Goal: Information Seeking & Learning: Check status

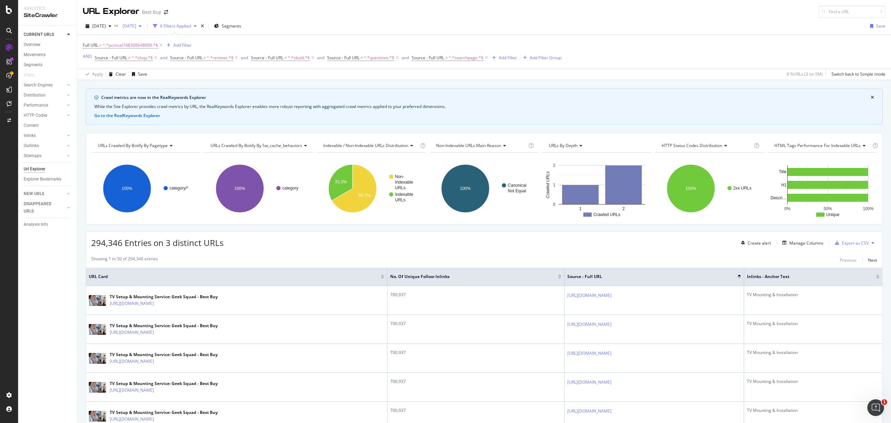
click at [136, 27] on span "2025 Jul. 29th" at bounding box center [128, 26] width 16 height 6
click at [97, 26] on span "2025 Sep. 9th" at bounding box center [99, 26] width 14 height 6
click at [119, 54] on div "2025 Oct. 9th" at bounding box center [135, 51] width 85 height 6
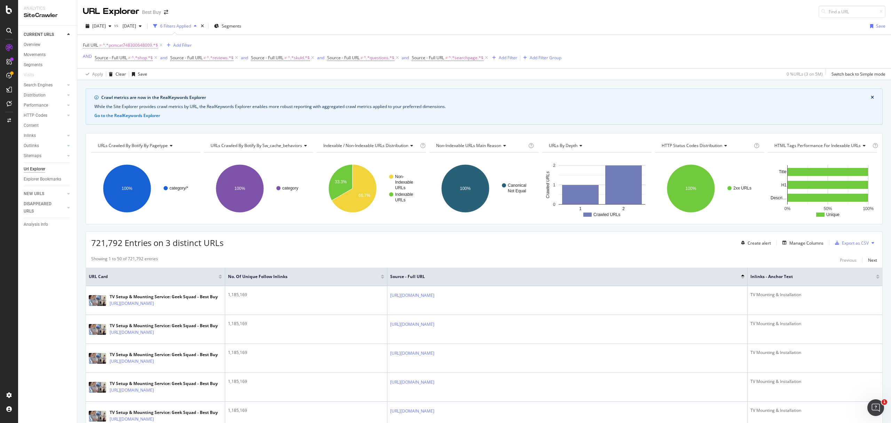
click at [117, 46] on span "^.*pcmcat748300648009.*$" at bounding box center [130, 45] width 55 height 10
click at [140, 73] on input "pcmcat748300648009" at bounding box center [122, 74] width 66 height 11
paste input "clearance-computers"
type input "clearance-computers"
click at [160, 88] on div "Apply" at bounding box center [160, 90] width 11 height 6
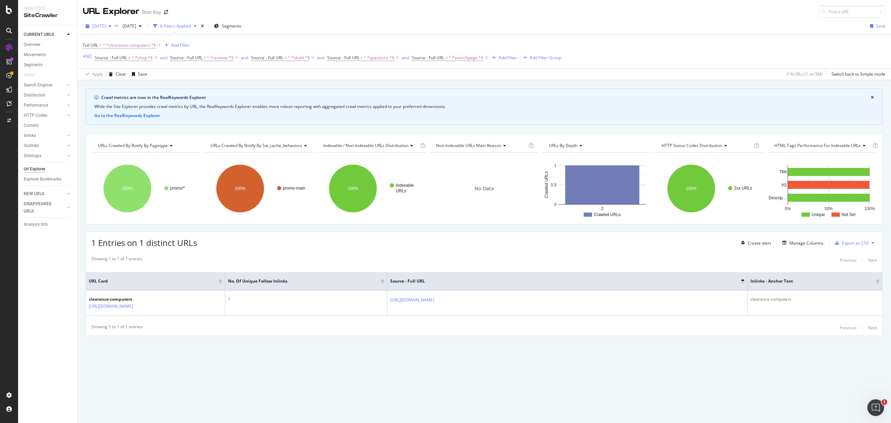
click at [106, 24] on span "2025 Oct. 9th" at bounding box center [99, 26] width 14 height 6
click at [144, 23] on div "2025 Jul. 29th" at bounding box center [132, 26] width 25 height 10
click at [154, 63] on div "2025 Sep. 23rd" at bounding box center [175, 64] width 85 height 6
